Goal: Information Seeking & Learning: Find specific fact

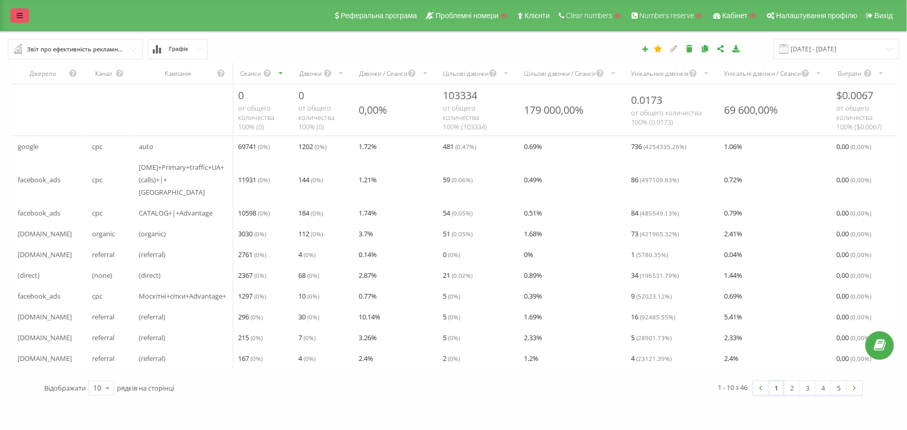
click at [21, 16] on icon at bounding box center [20, 15] width 6 height 7
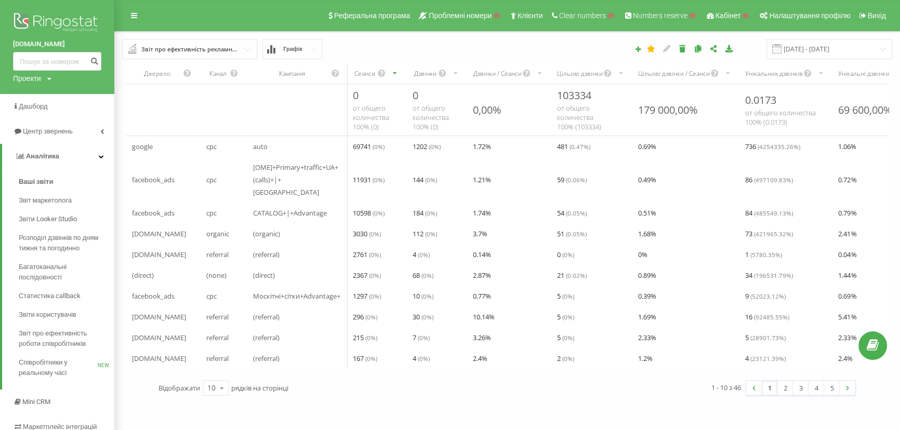
click at [76, 19] on img at bounding box center [57, 23] width 88 height 26
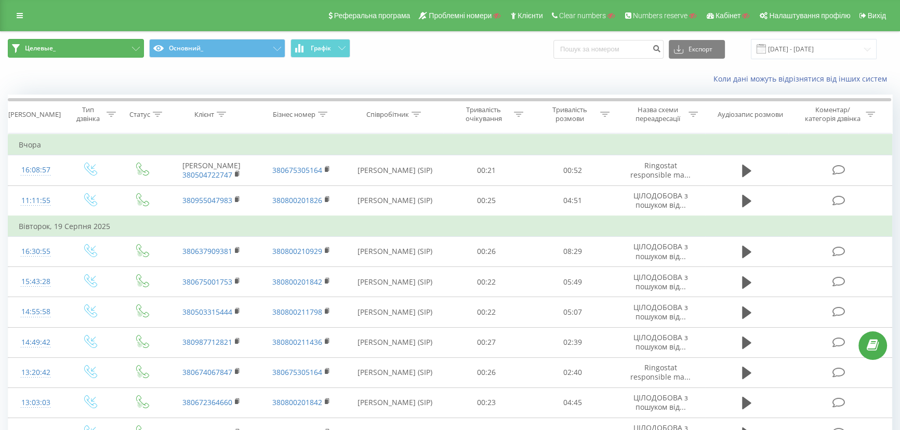
click at [64, 47] on button "Целевые_" at bounding box center [76, 48] width 136 height 19
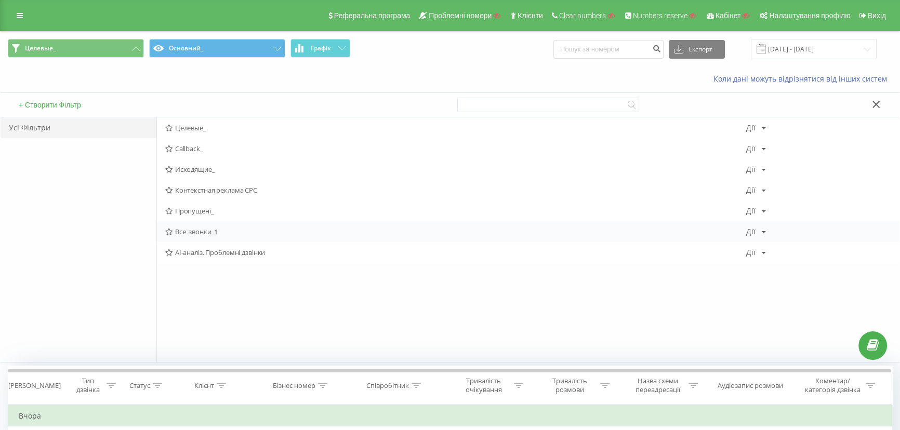
click at [191, 228] on span "Все_звонки_1" at bounding box center [455, 231] width 581 height 7
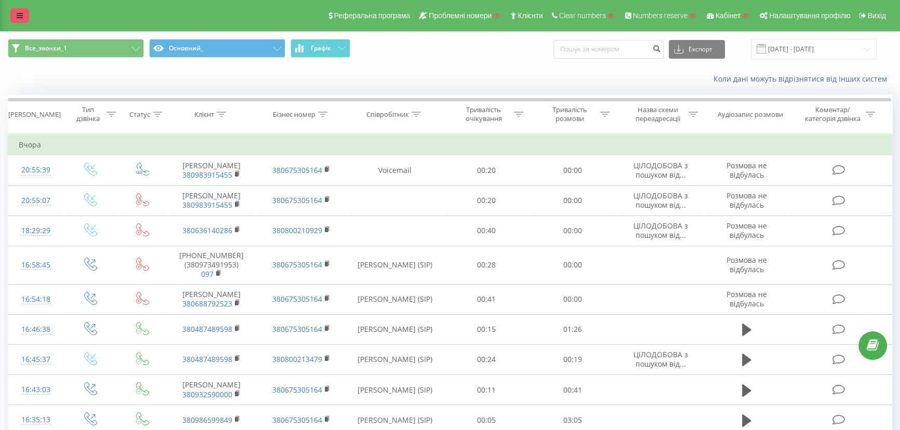
click at [18, 14] on icon at bounding box center [20, 15] width 6 height 7
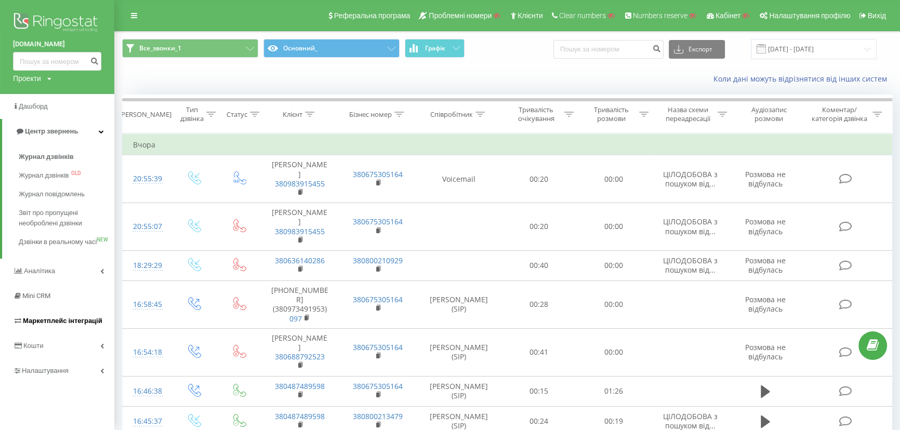
click at [42, 325] on span "Маркетплейс інтеграцій" at bounding box center [63, 321] width 80 height 8
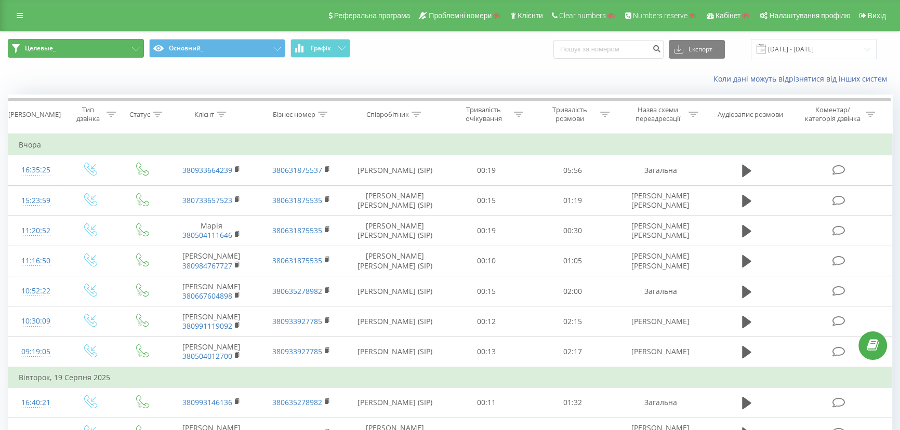
click at [85, 50] on button "Целевые_" at bounding box center [76, 48] width 136 height 19
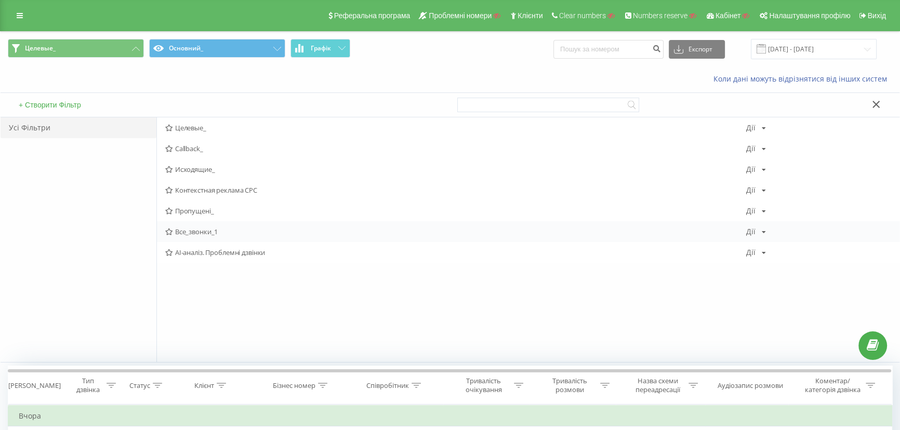
click at [172, 231] on icon at bounding box center [169, 232] width 8 height 7
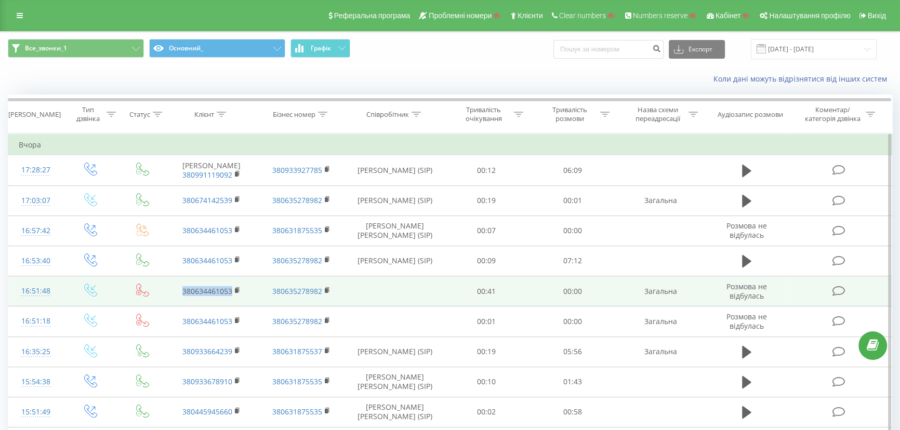
drag, startPoint x: 178, startPoint y: 297, endPoint x: 239, endPoint y: 298, distance: 60.8
click at [239, 298] on td "380634461053" at bounding box center [212, 292] width 90 height 30
copy link "380634461053"
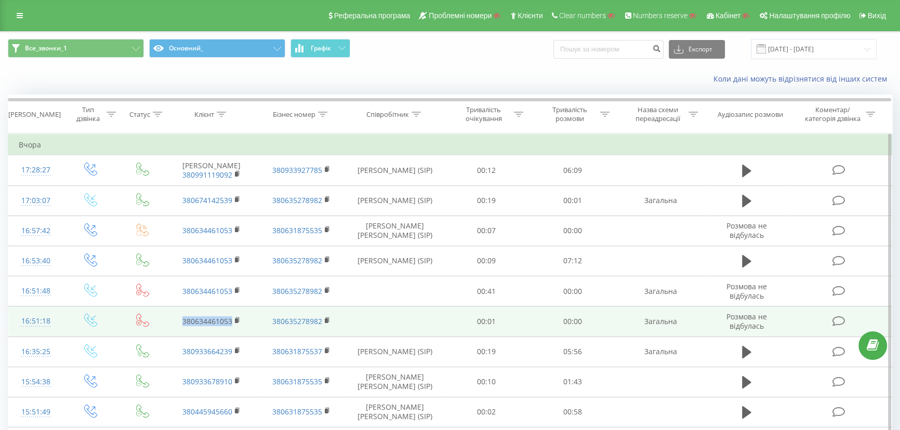
drag, startPoint x: 176, startPoint y: 319, endPoint x: 242, endPoint y: 328, distance: 66.2
click at [242, 328] on td "380634461053" at bounding box center [212, 322] width 90 height 30
copy link "380634461053"
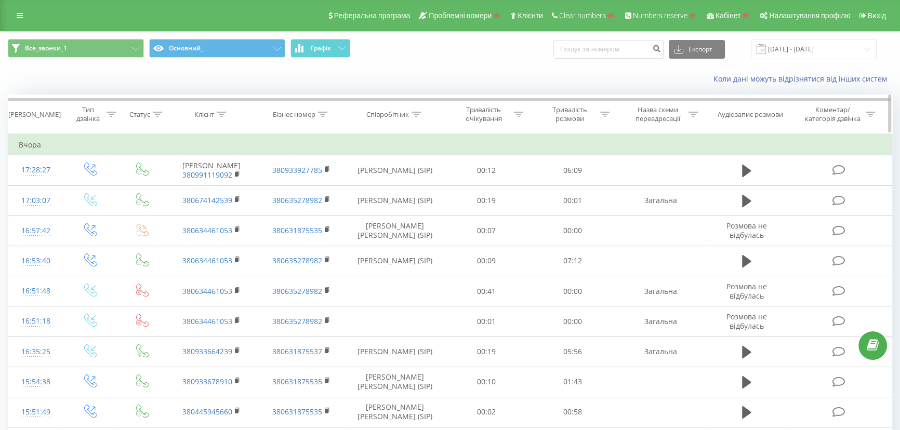
click at [219, 113] on icon at bounding box center [221, 114] width 9 height 5
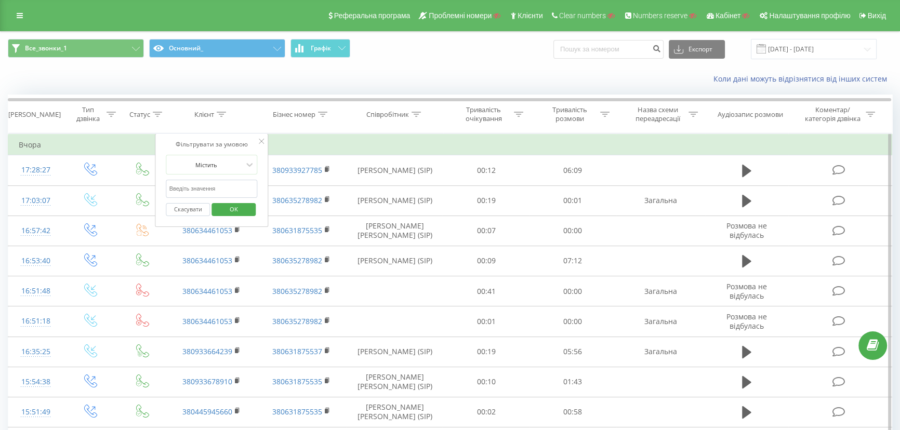
click at [194, 187] on input "text" at bounding box center [211, 189] width 91 height 18
paste input "380634461053"
type input "380634461053"
click at [233, 210] on span "OK" at bounding box center [233, 209] width 29 height 16
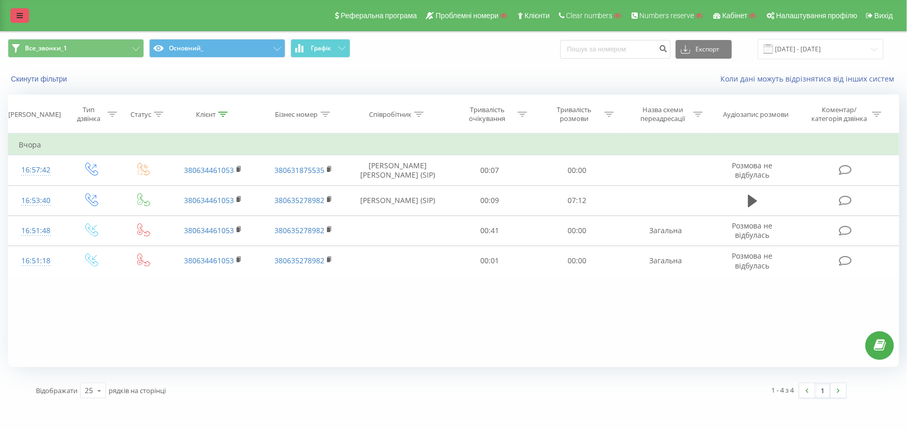
click at [20, 12] on icon at bounding box center [20, 15] width 6 height 7
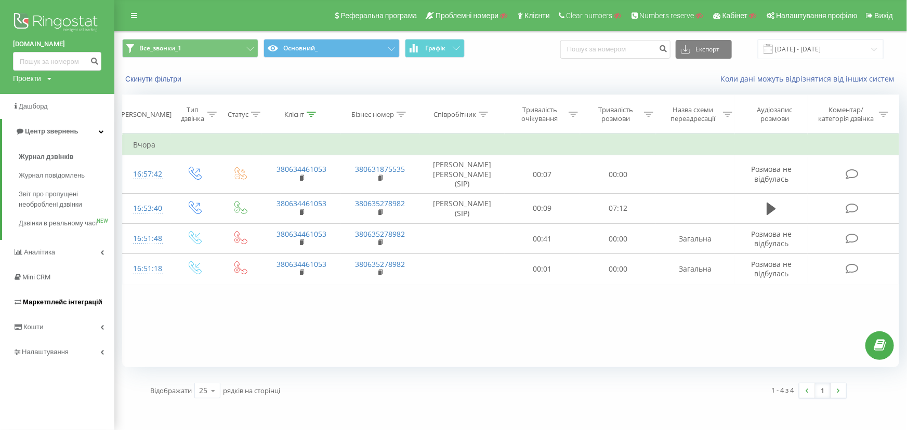
click at [56, 306] on span "Маркетплейс інтеграцій" at bounding box center [63, 302] width 80 height 8
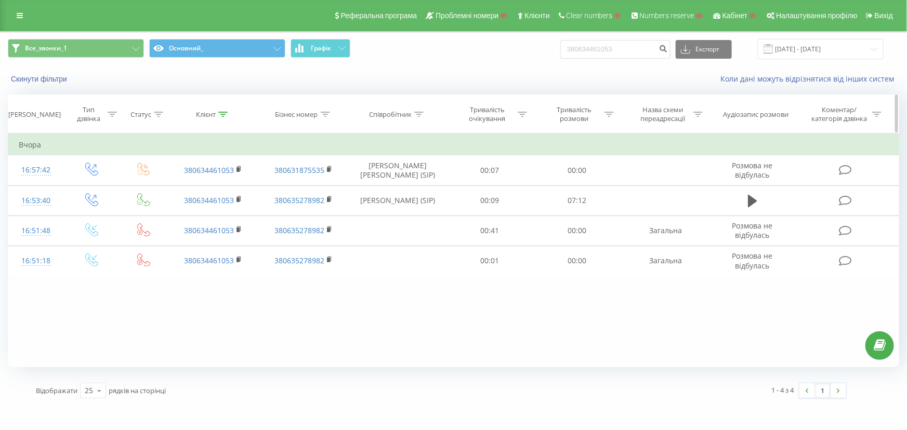
click at [212, 113] on div "Клієнт" at bounding box center [206, 114] width 20 height 9
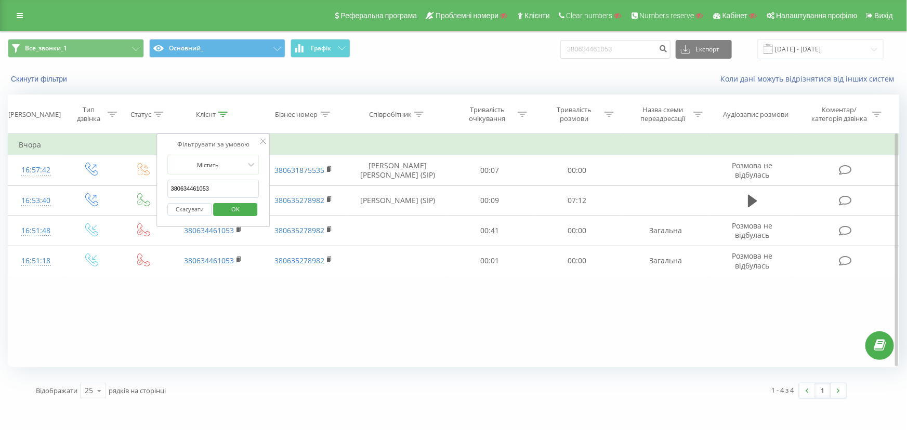
click at [193, 209] on button "Скасувати" at bounding box center [190, 209] width 44 height 13
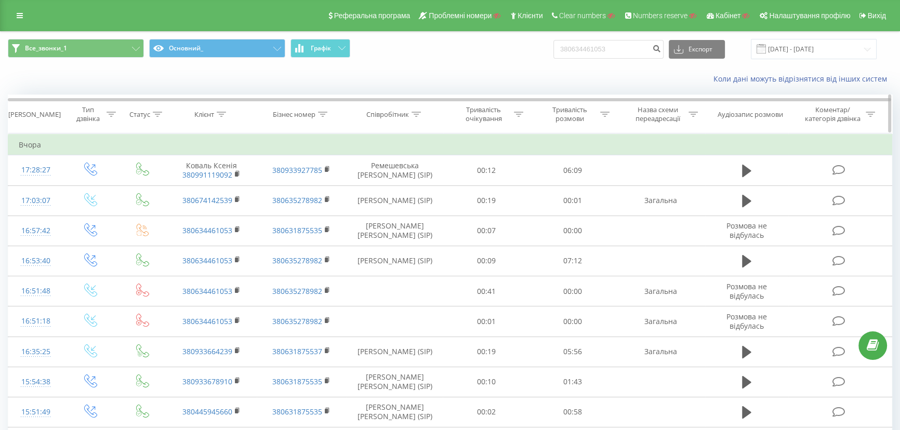
click at [153, 114] on icon at bounding box center [157, 114] width 9 height 5
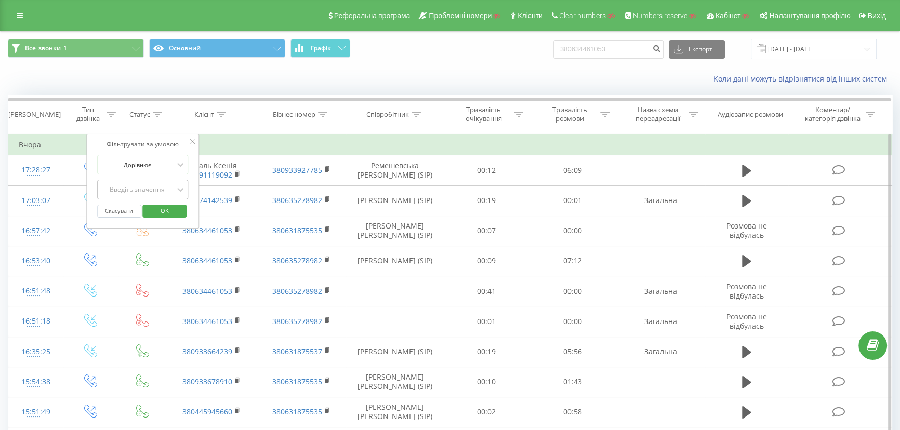
click at [139, 189] on div "Введіть значення" at bounding box center [137, 190] width 74 height 8
click at [83, 113] on div "Тип дзвінка" at bounding box center [88, 115] width 31 height 18
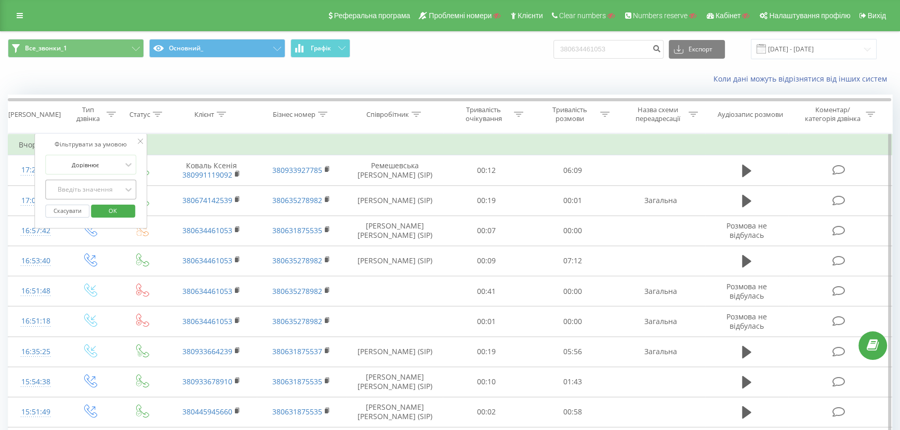
click at [85, 184] on div "Введіть значення" at bounding box center [90, 190] width 91 height 20
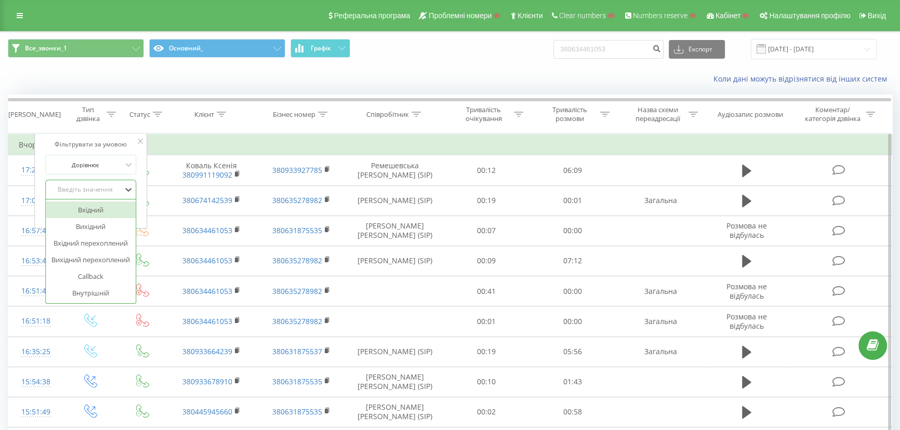
click at [88, 208] on div "Вхідний" at bounding box center [91, 210] width 90 height 17
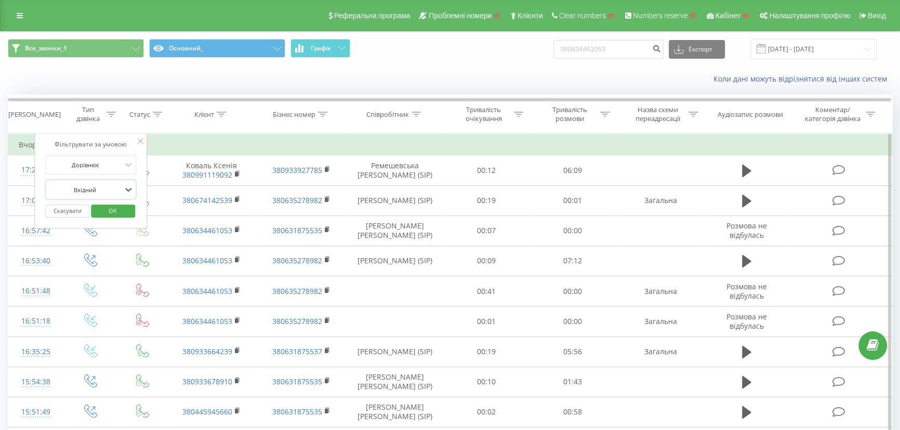
click at [100, 208] on span "OK" at bounding box center [112, 211] width 29 height 16
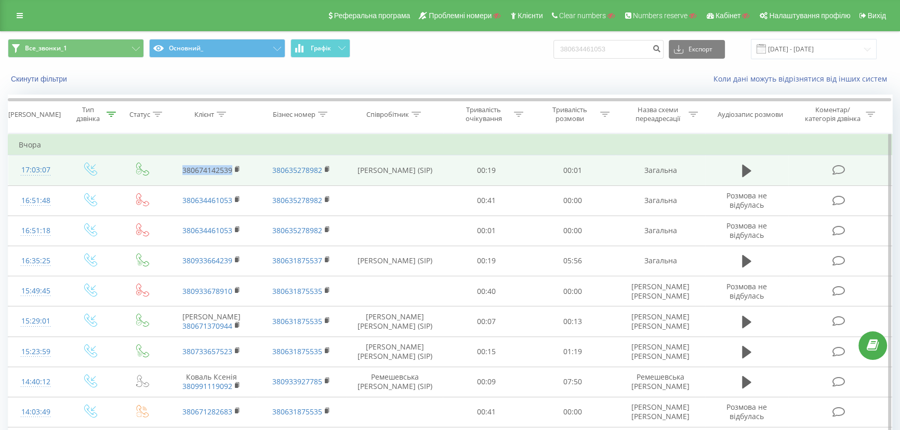
drag, startPoint x: 178, startPoint y: 164, endPoint x: 232, endPoint y: 167, distance: 54.7
click at [232, 167] on td "380674142539" at bounding box center [212, 170] width 90 height 30
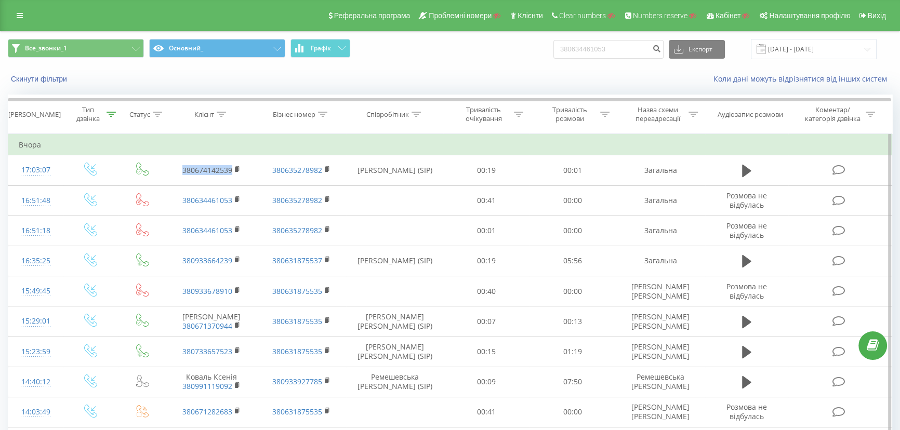
copy link "380674142539"
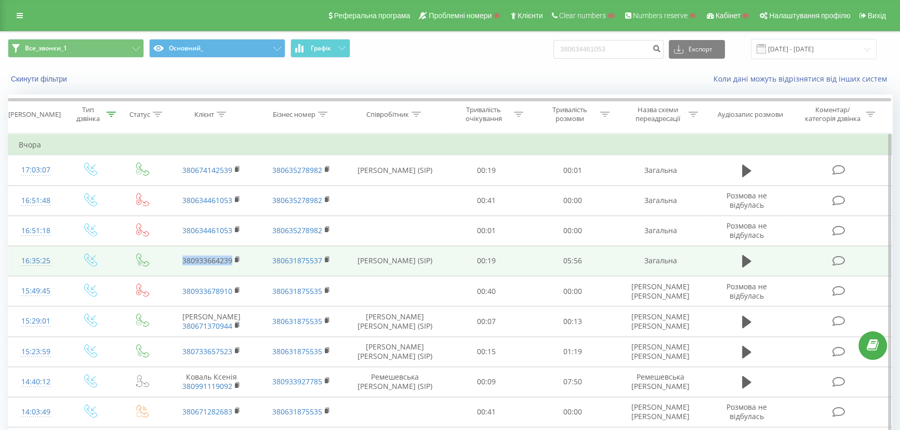
drag, startPoint x: 181, startPoint y: 263, endPoint x: 238, endPoint y: 267, distance: 57.3
click at [238, 267] on td "380933664239" at bounding box center [212, 261] width 90 height 30
copy link "380933664239"
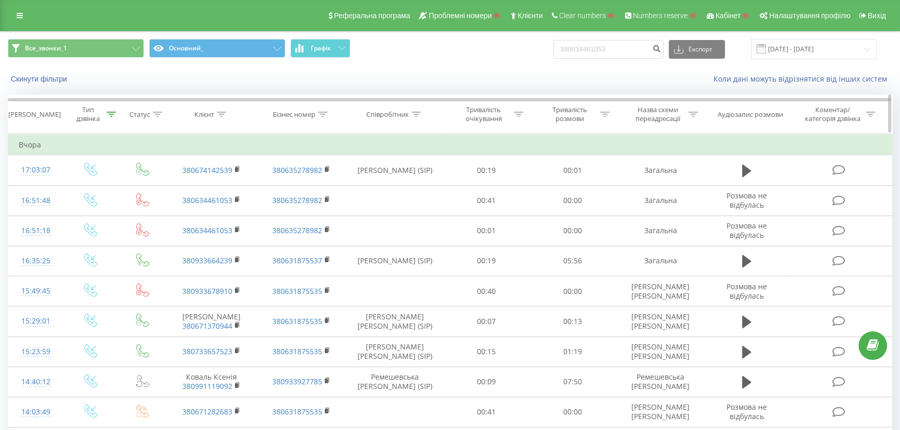
click at [224, 114] on icon at bounding box center [221, 114] width 9 height 5
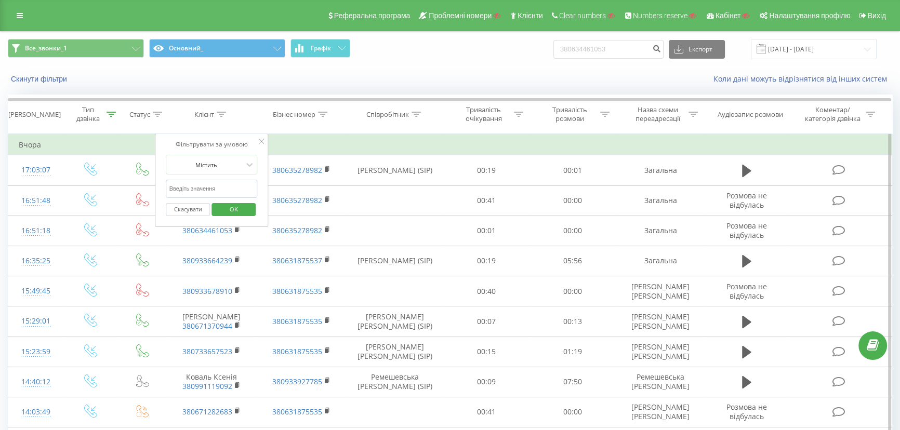
click at [196, 182] on input "380634461053" at bounding box center [211, 189] width 91 height 18
type input "1053"
click button "OK" at bounding box center [234, 209] width 44 height 13
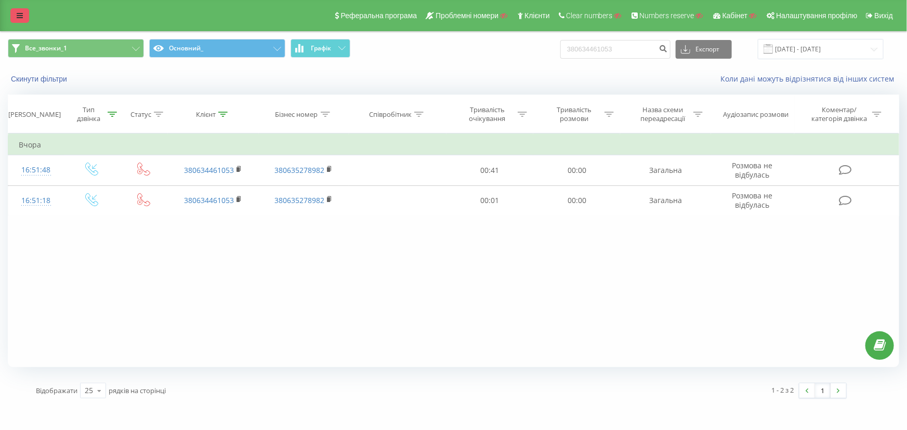
click at [20, 14] on icon at bounding box center [20, 15] width 6 height 7
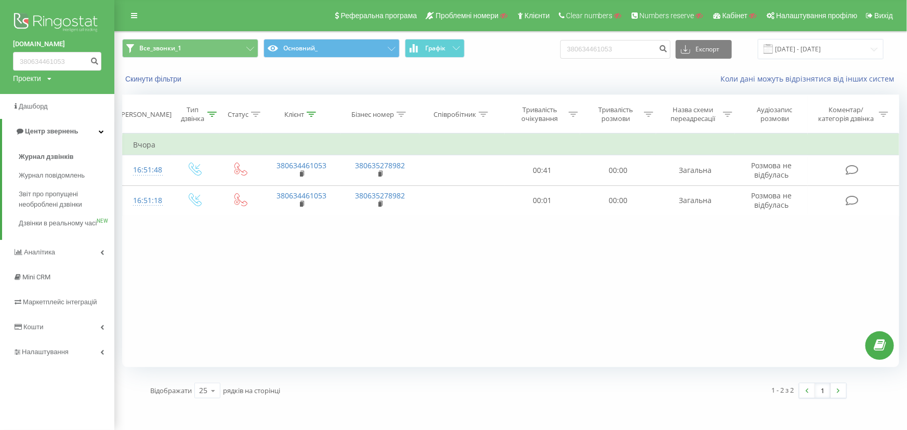
click at [59, 19] on img at bounding box center [57, 23] width 88 height 26
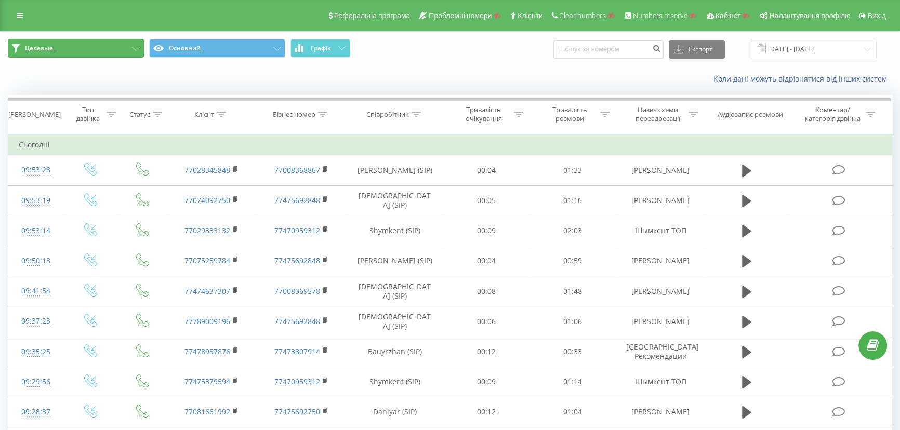
click at [63, 46] on button "Целевые_" at bounding box center [76, 48] width 136 height 19
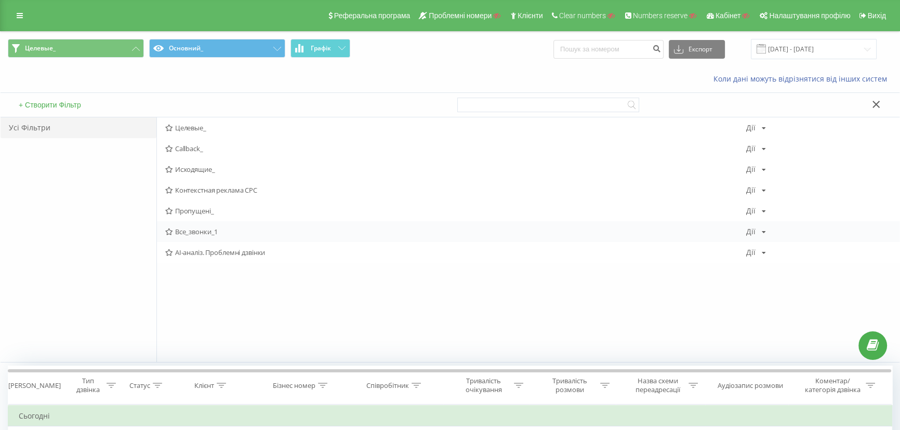
click at [190, 235] on span "Все_звонки_1" at bounding box center [455, 231] width 581 height 7
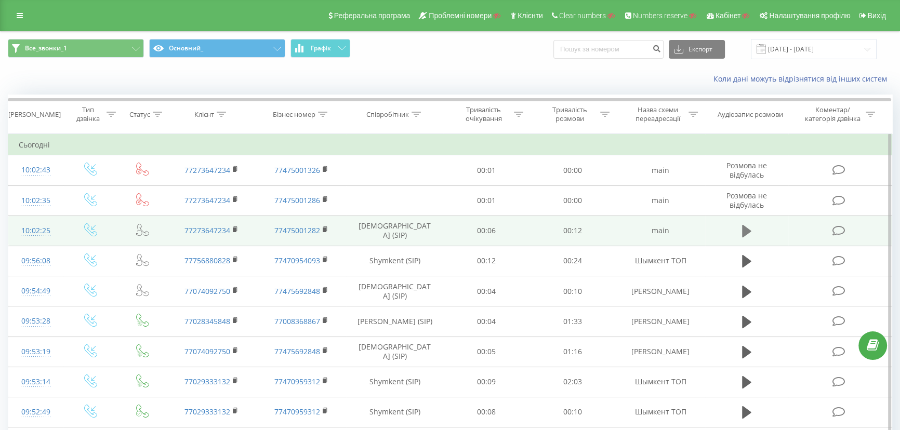
click at [744, 230] on icon at bounding box center [746, 231] width 9 height 12
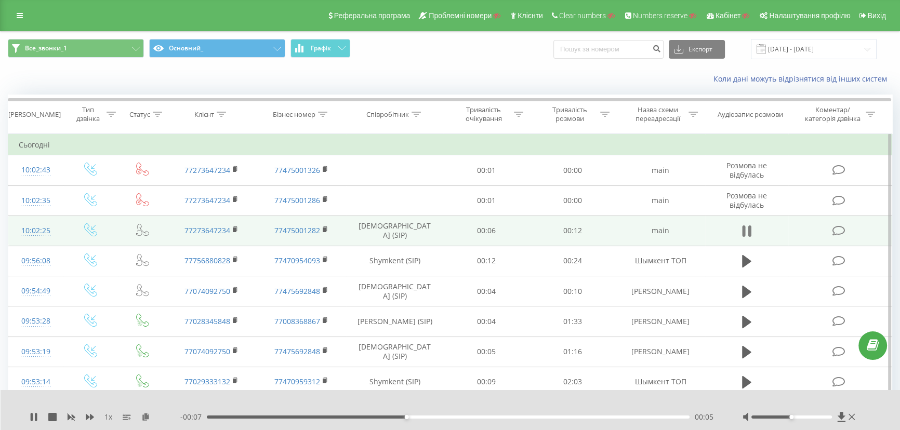
click at [743, 230] on icon at bounding box center [743, 231] width 3 height 11
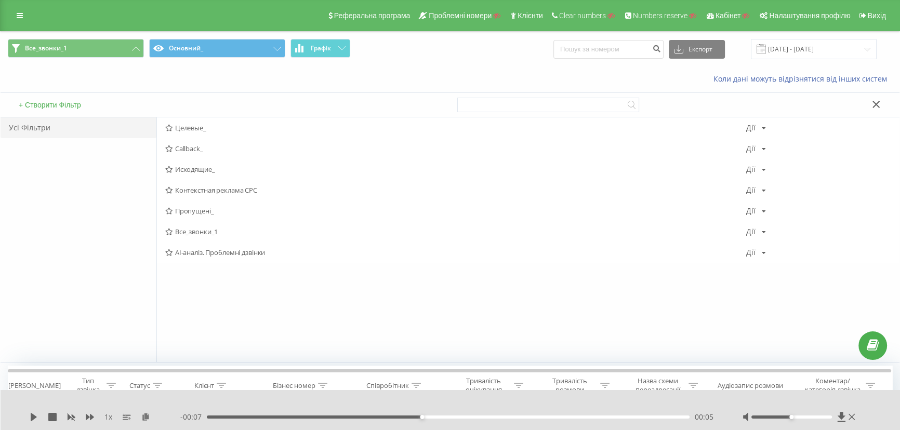
click at [221, 84] on div "Коли дані можуть відрізнятися вiд інших систем" at bounding box center [450, 79] width 899 height 25
click at [873, 101] on icon at bounding box center [877, 104] width 8 height 7
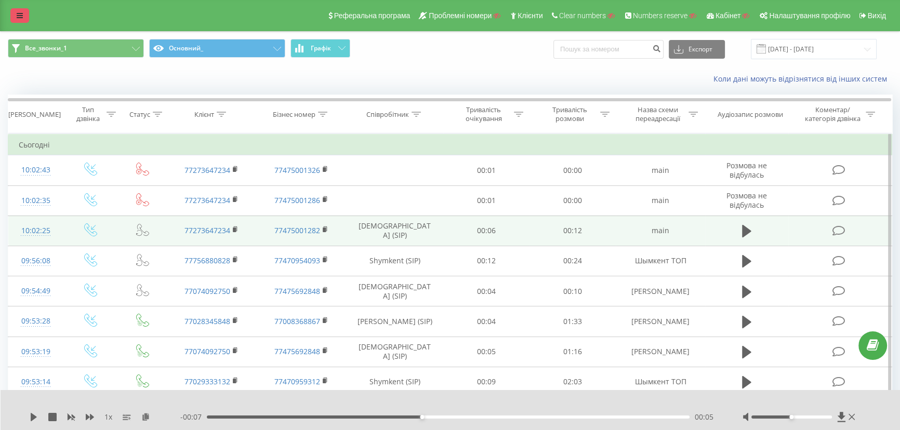
click at [21, 17] on icon at bounding box center [20, 15] width 6 height 7
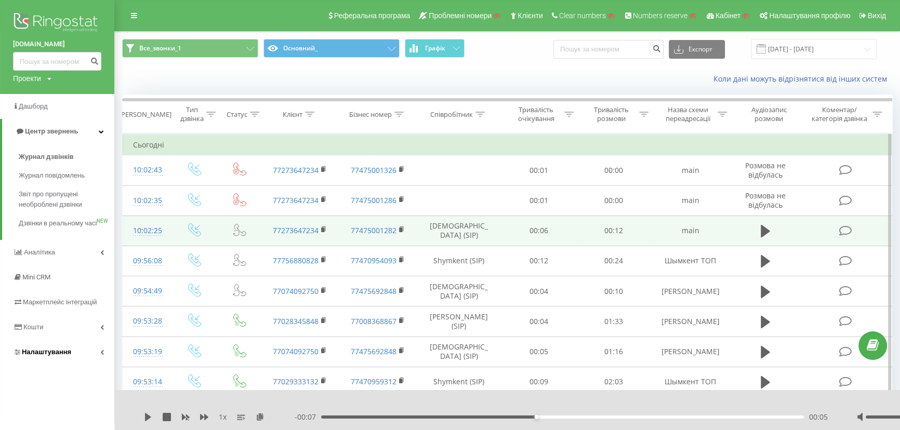
click at [38, 356] on span "Налаштування" at bounding box center [46, 352] width 49 height 8
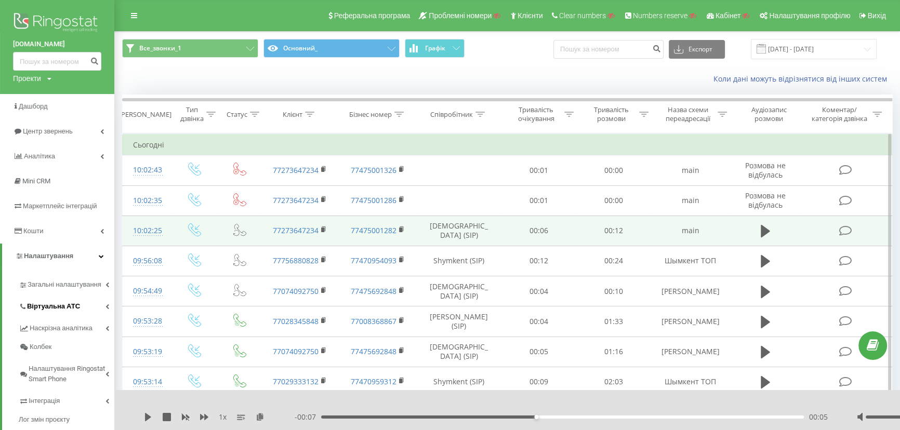
click at [49, 299] on link "Віртуальна АТС" at bounding box center [67, 305] width 96 height 22
click at [50, 364] on span "Підключення номерів" at bounding box center [68, 364] width 73 height 10
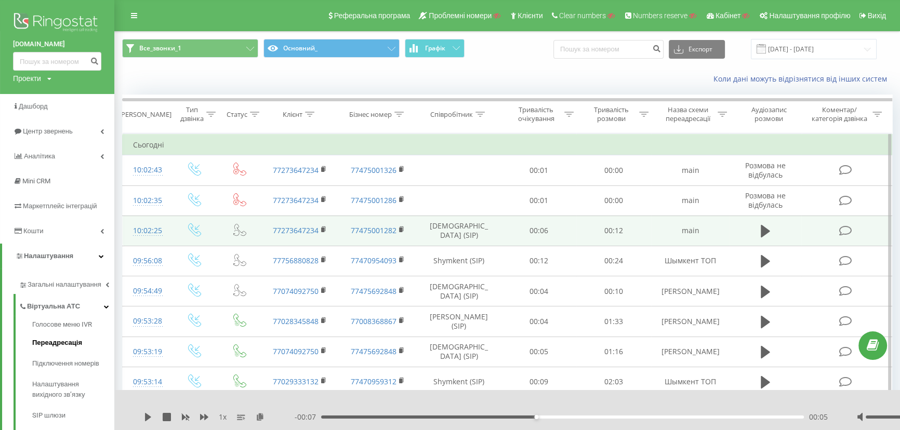
click at [47, 343] on span "Переадресація" at bounding box center [57, 343] width 50 height 10
